Goal: Find specific page/section: Find specific page/section

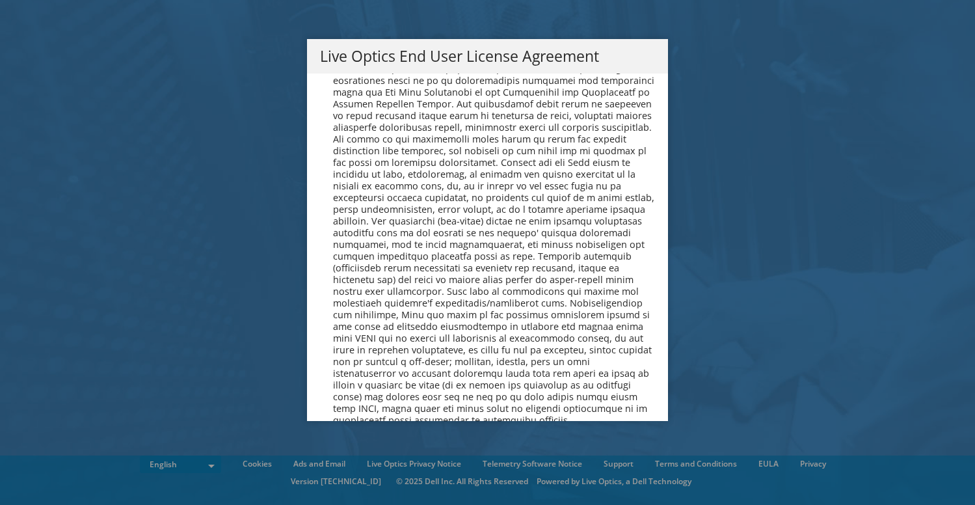
scroll to position [4766, 0]
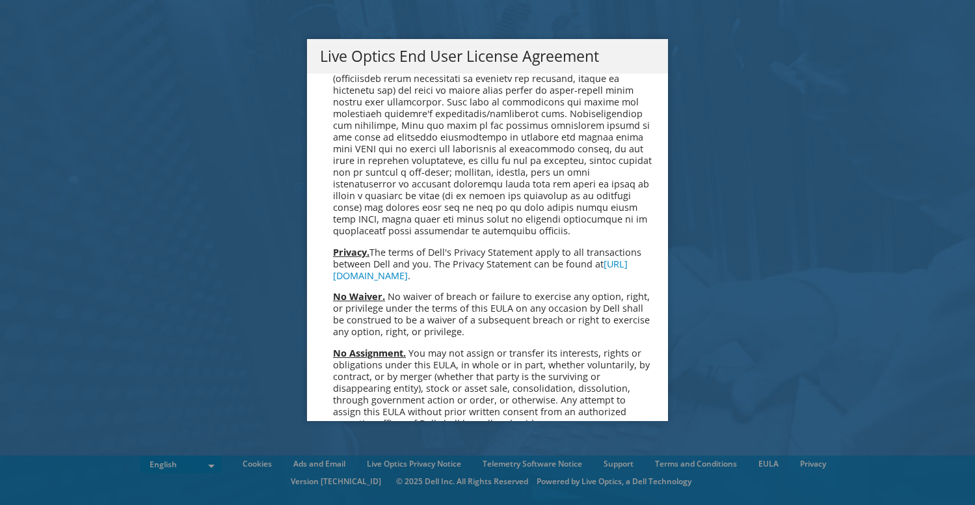
scroll to position [4766, 0]
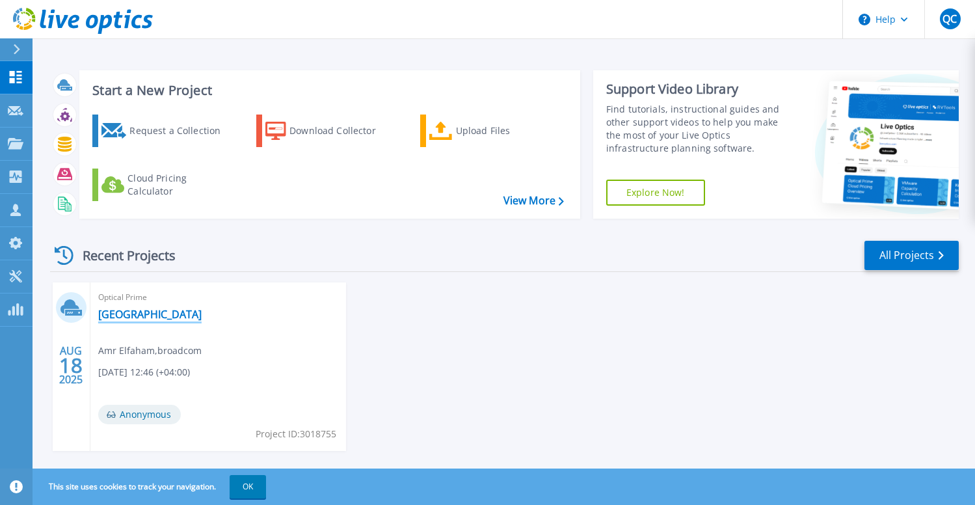
click at [155, 313] on link "[GEOGRAPHIC_DATA]" at bounding box center [149, 314] width 103 height 13
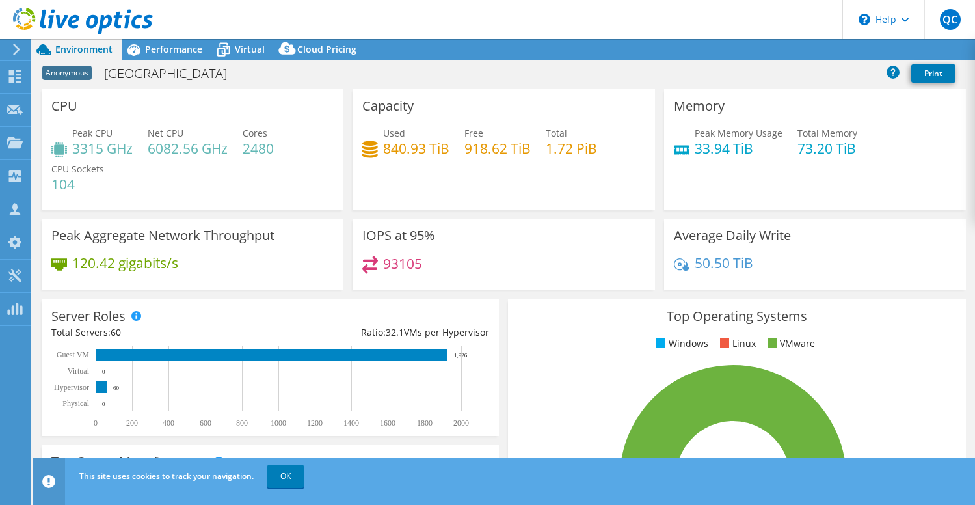
select select "USD"
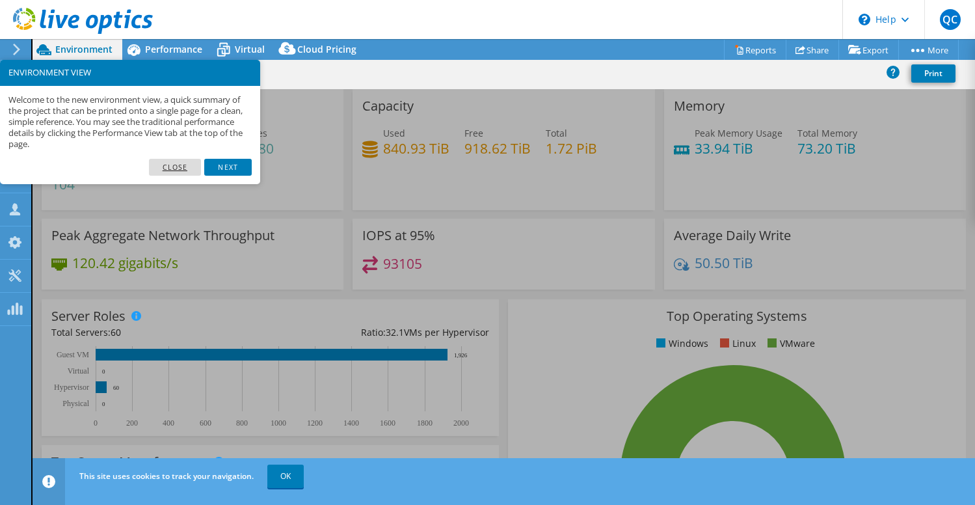
click at [190, 165] on link "Close" at bounding box center [175, 167] width 53 height 17
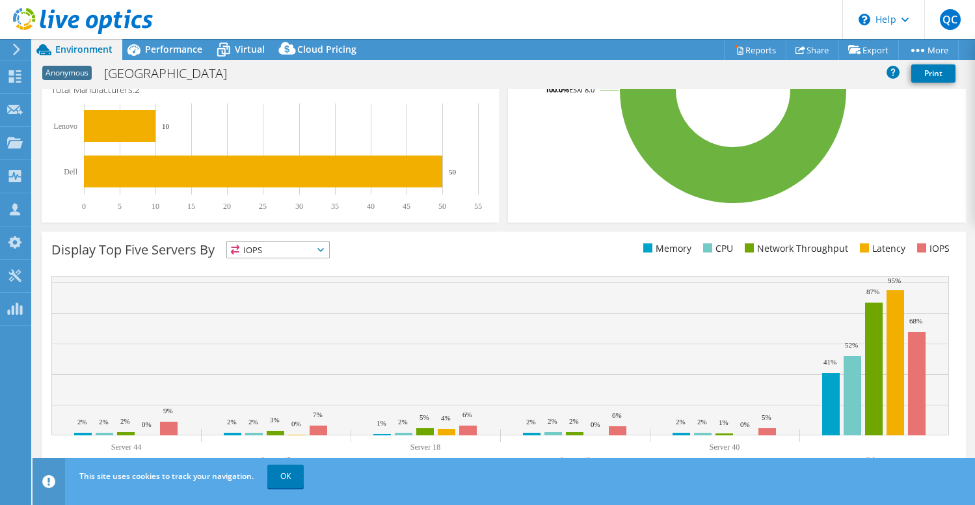
scroll to position [399, 0]
